Goal: Task Accomplishment & Management: Complete application form

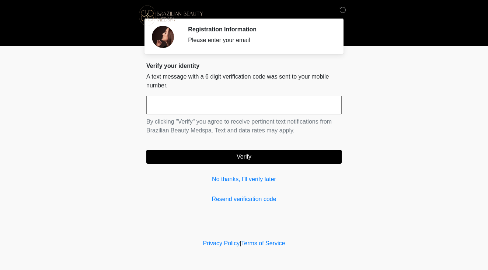
click at [182, 105] on input "text" at bounding box center [243, 105] width 195 height 18
type input "******"
click at [243, 152] on button "Verify" at bounding box center [243, 157] width 195 height 14
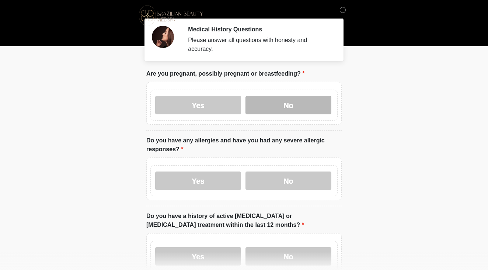
click at [284, 103] on label "No" at bounding box center [289, 105] width 86 height 18
click at [193, 188] on label "Yes" at bounding box center [198, 181] width 86 height 18
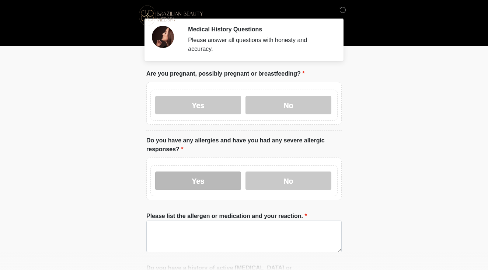
drag, startPoint x: 199, startPoint y: 183, endPoint x: 198, endPoint y: 187, distance: 4.3
click at [199, 183] on label "Yes" at bounding box center [198, 181] width 86 height 18
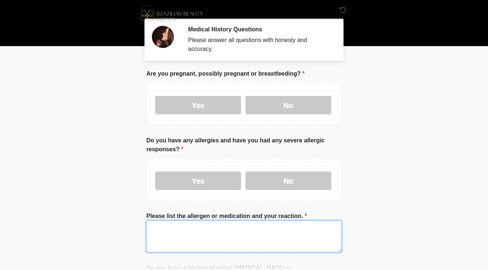
click at [192, 222] on textarea "Please list the allergen or medication and your reaction." at bounding box center [243, 237] width 195 height 32
drag, startPoint x: 158, startPoint y: 228, endPoint x: 143, endPoint y: 226, distance: 14.8
drag, startPoint x: 197, startPoint y: 233, endPoint x: 201, endPoint y: 231, distance: 4.9
click at [197, 233] on textarea "******" at bounding box center [243, 237] width 195 height 32
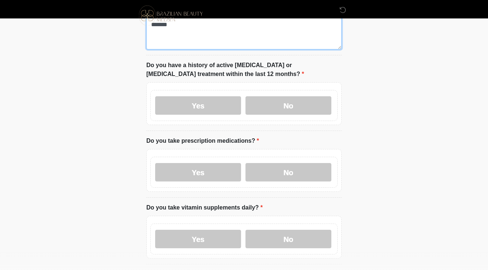
scroll to position [203, 0]
type textarea "******"
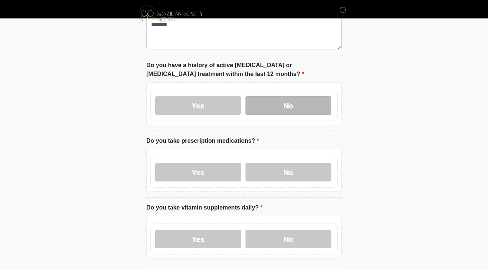
click at [269, 100] on label "No" at bounding box center [289, 105] width 86 height 18
click at [209, 172] on label "Yes" at bounding box center [198, 172] width 86 height 18
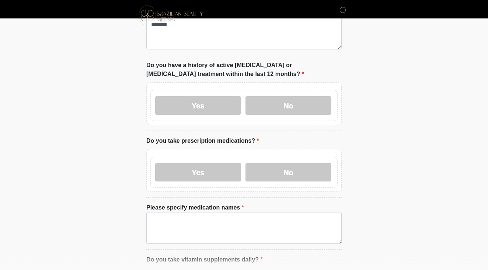
drag, startPoint x: 199, startPoint y: 207, endPoint x: 201, endPoint y: 219, distance: 11.9
click at [199, 207] on label "Please specify medication names" at bounding box center [195, 207] width 98 height 9
click at [199, 212] on textarea "Please specify medication names" at bounding box center [243, 228] width 195 height 32
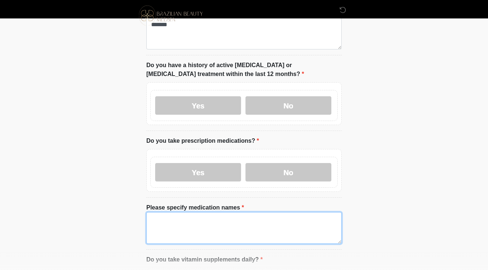
click at [201, 220] on textarea "Please specify medication names" at bounding box center [243, 228] width 195 height 32
drag, startPoint x: 174, startPoint y: 217, endPoint x: 188, endPoint y: 217, distance: 14.0
click at [174, 217] on textarea "**********" at bounding box center [243, 228] width 195 height 32
drag, startPoint x: 181, startPoint y: 219, endPoint x: 209, endPoint y: 219, distance: 28.4
click at [181, 219] on textarea "**********" at bounding box center [243, 228] width 195 height 32
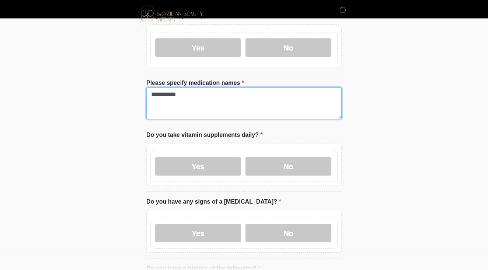
scroll to position [329, 0]
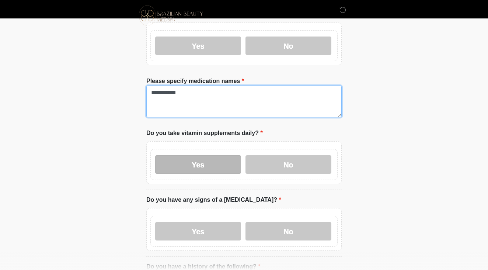
type textarea "**********"
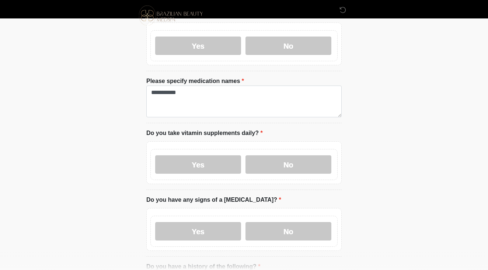
drag, startPoint x: 196, startPoint y: 158, endPoint x: 212, endPoint y: 179, distance: 26.2
click at [196, 158] on label "Yes" at bounding box center [198, 164] width 86 height 18
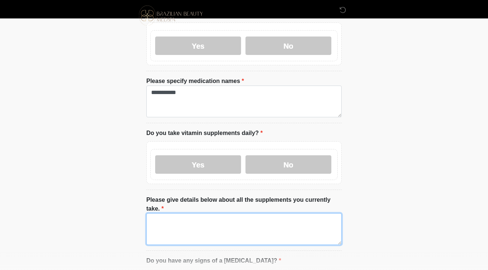
drag, startPoint x: 186, startPoint y: 215, endPoint x: 189, endPoint y: 218, distance: 4.4
click at [186, 215] on textarea "Please give details below about all the supplements you currently take." at bounding box center [243, 229] width 195 height 32
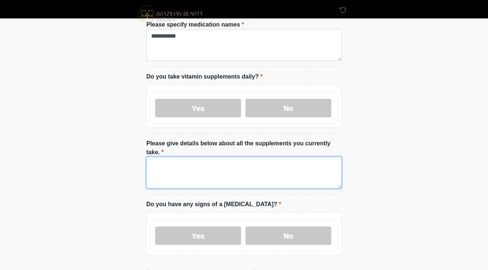
scroll to position [397, 0]
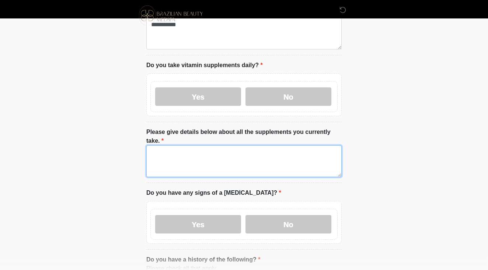
click at [205, 164] on textarea "Please give details below about all the supplements you currently take." at bounding box center [243, 161] width 195 height 32
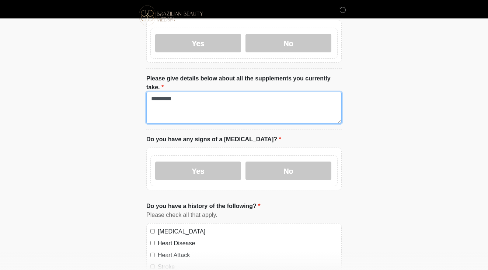
scroll to position [475, 0]
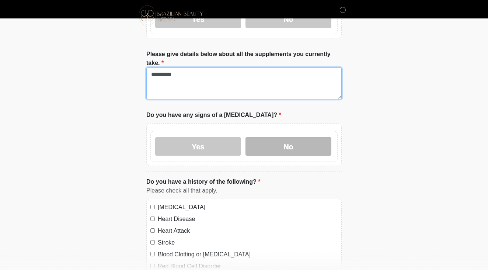
type textarea "*********"
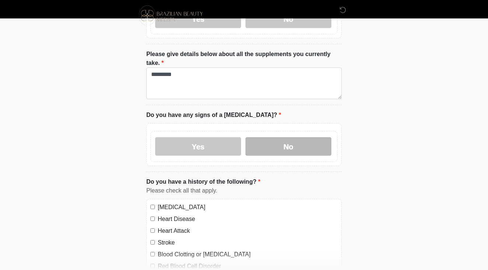
scroll to position [475, 0]
click at [274, 144] on label "No" at bounding box center [289, 146] width 86 height 18
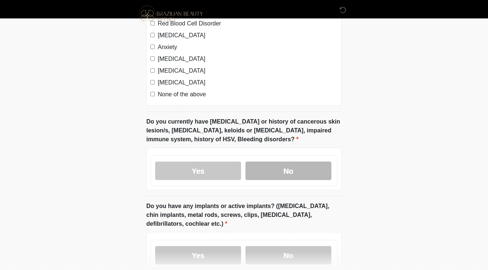
scroll to position [718, 0]
click at [290, 163] on label "No" at bounding box center [289, 171] width 86 height 18
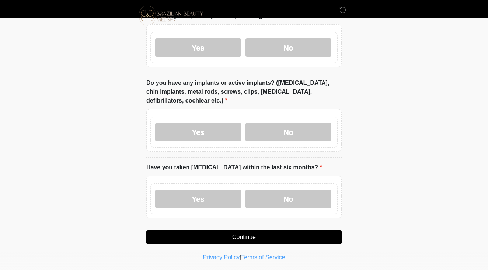
scroll to position [841, 0]
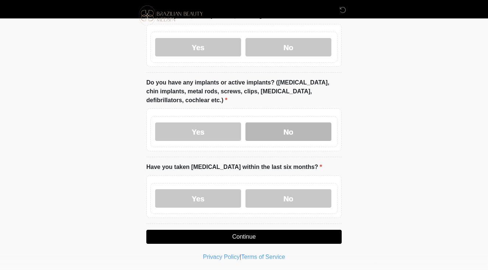
click at [293, 132] on label "No" at bounding box center [289, 131] width 86 height 18
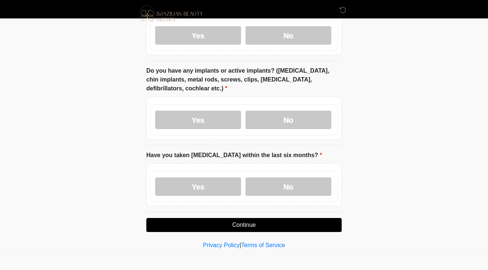
scroll to position [853, 0]
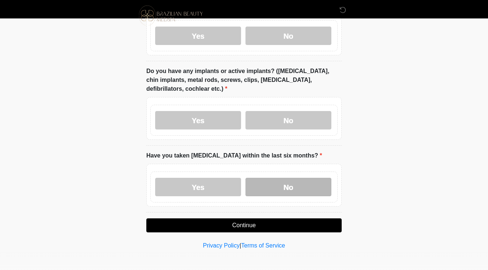
click at [289, 184] on label "No" at bounding box center [289, 187] width 86 height 18
drag, startPoint x: 276, startPoint y: 222, endPoint x: 353, endPoint y: 229, distance: 77.1
click at [277, 222] on button "Continue" at bounding box center [243, 225] width 195 height 14
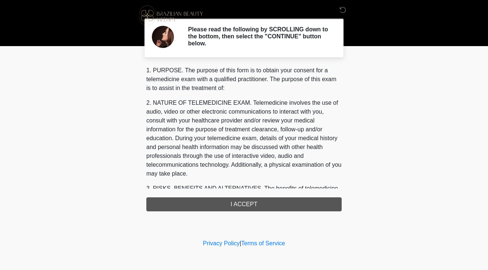
scroll to position [0, 0]
drag, startPoint x: 236, startPoint y: 204, endPoint x: 231, endPoint y: 205, distance: 5.2
click at [235, 204] on div "1. PURPOSE. The purpose of this form is to obtain your consent for a telemedici…" at bounding box center [243, 138] width 195 height 145
click at [265, 207] on div "1. PURPOSE. The purpose of this form is to obtain your consent for a telemedici…" at bounding box center [243, 138] width 195 height 145
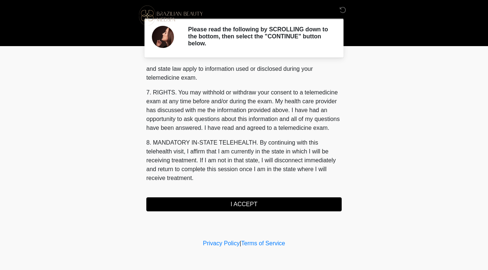
scroll to position [0, 0]
click at [235, 199] on button "I ACCEPT" at bounding box center [243, 204] width 195 height 14
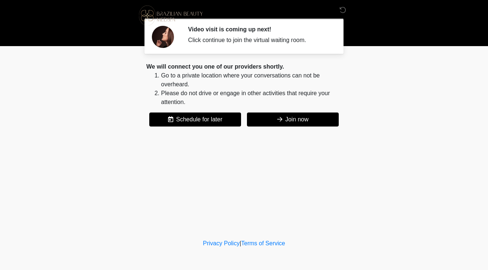
click at [308, 117] on button "Join now" at bounding box center [293, 119] width 92 height 14
